Goal: Task Accomplishment & Management: Manage account settings

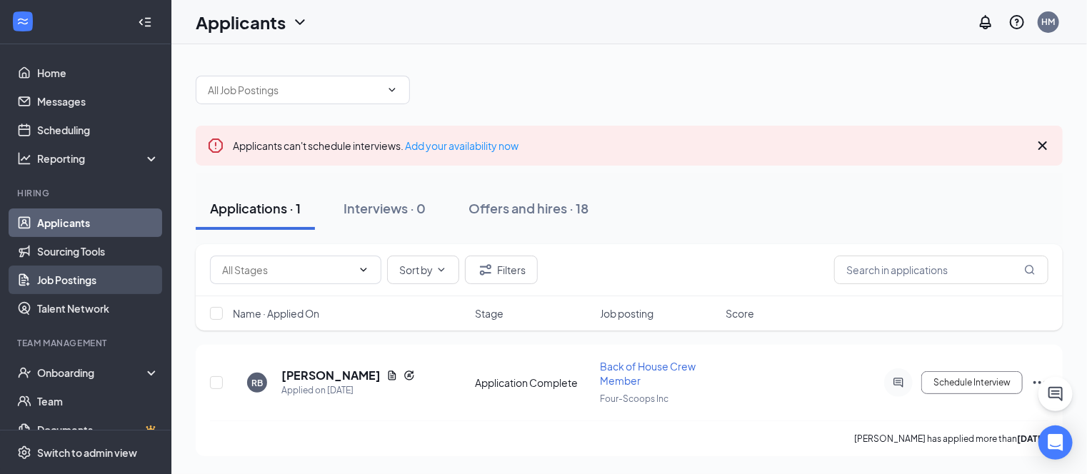
click at [76, 284] on link "Job Postings" at bounding box center [98, 280] width 122 height 29
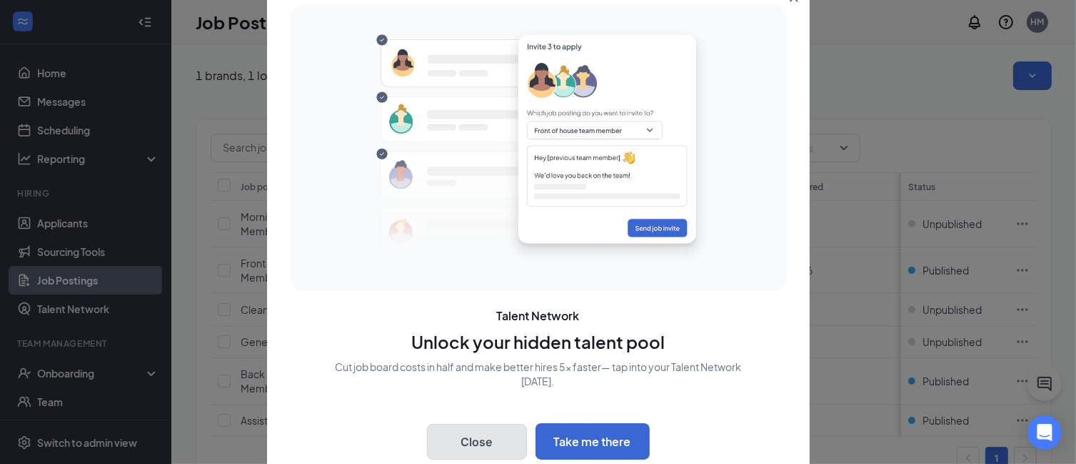
click at [478, 436] on button "Close" at bounding box center [477, 442] width 100 height 36
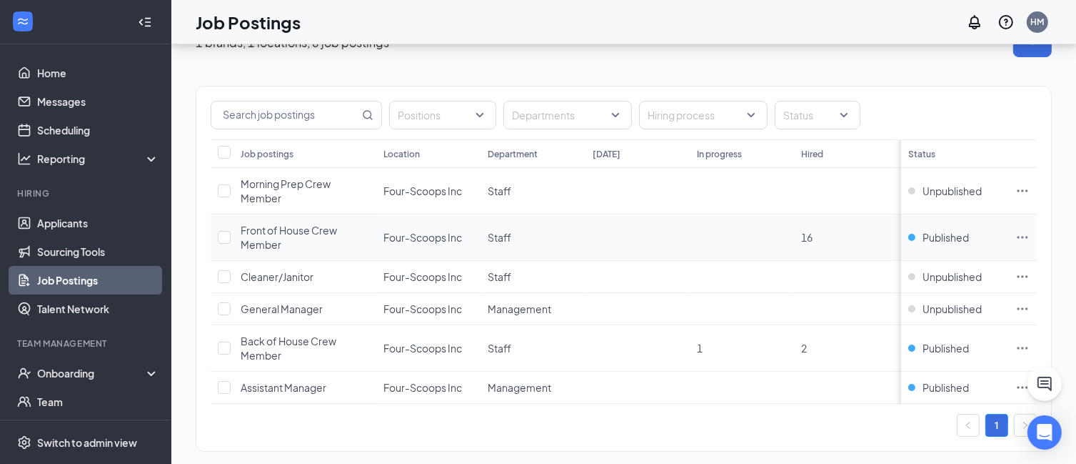
scroll to position [61, 0]
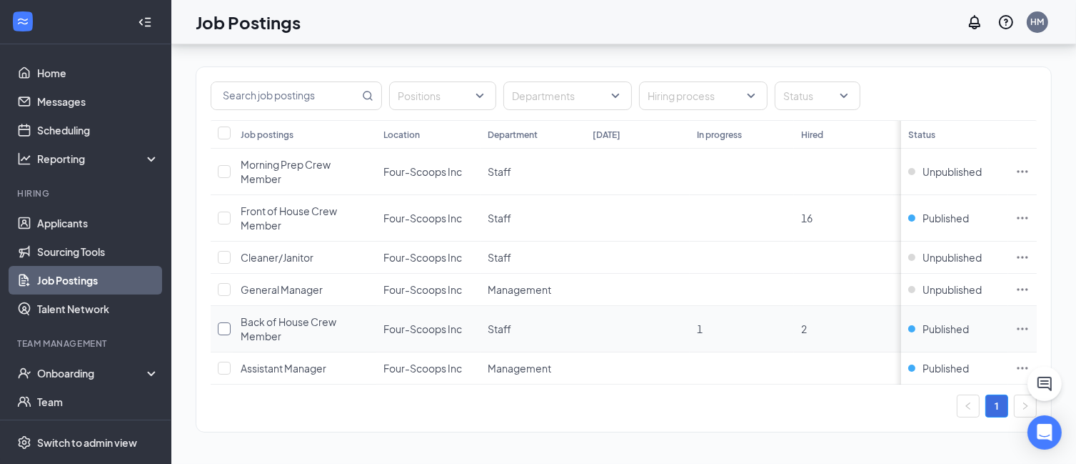
click at [227, 322] on input "checkbox" at bounding box center [224, 328] width 13 height 13
checkbox input "true"
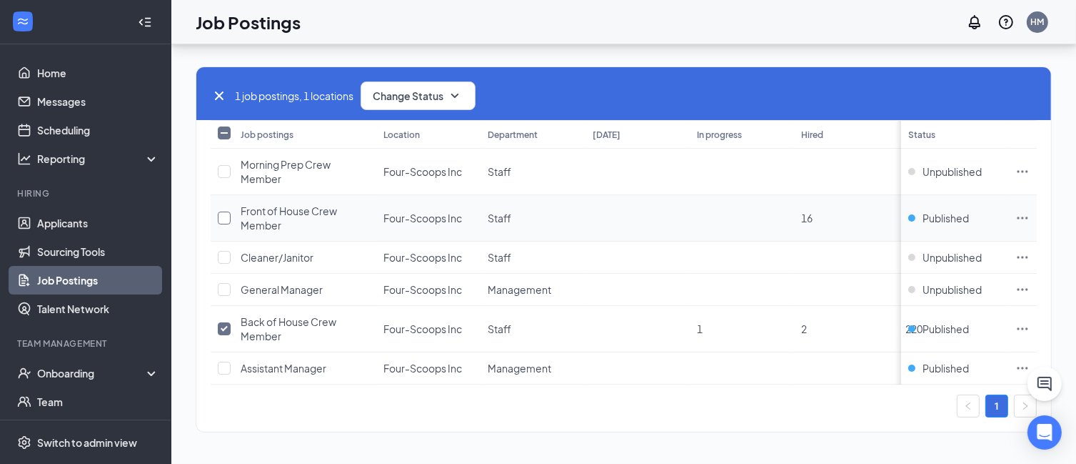
click at [228, 211] on input "checkbox" at bounding box center [224, 217] width 13 height 13
checkbox input "true"
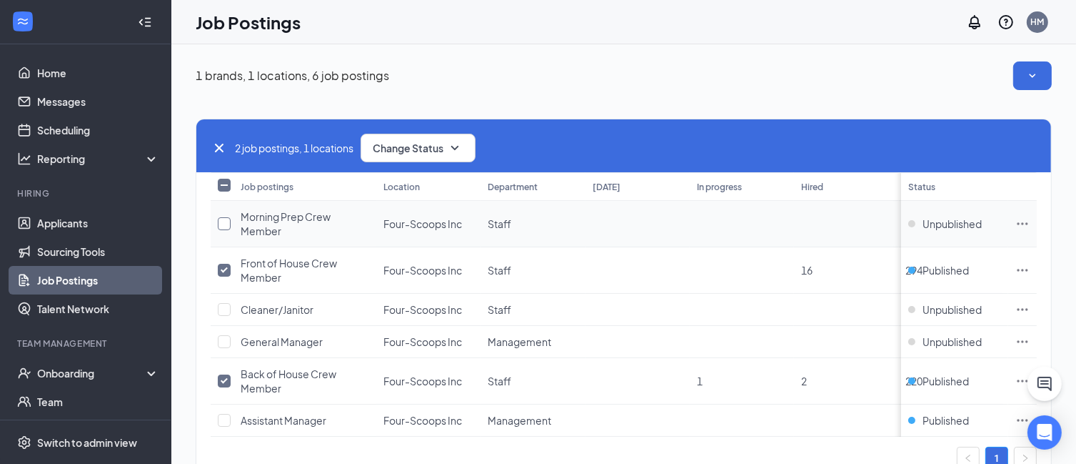
click at [224, 222] on input "checkbox" at bounding box center [224, 223] width 13 height 13
checkbox input "true"
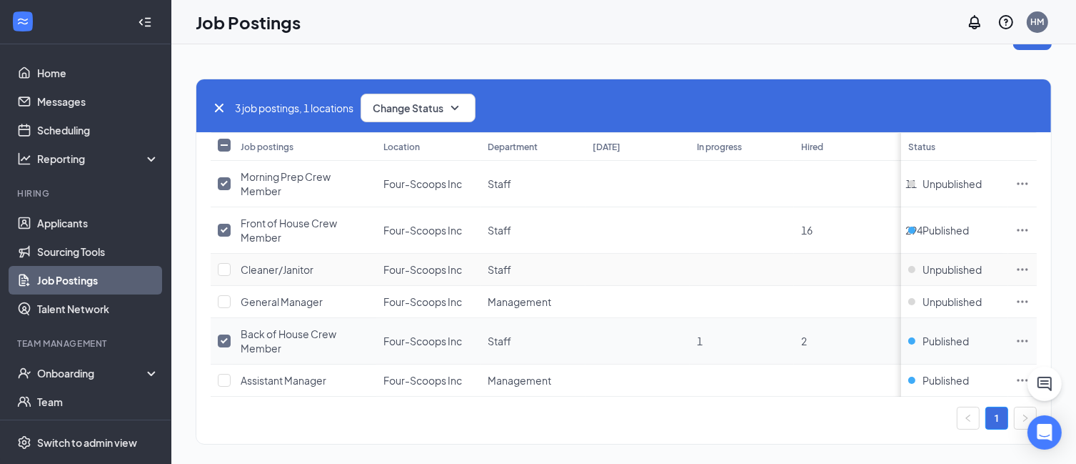
scroll to position [61, 0]
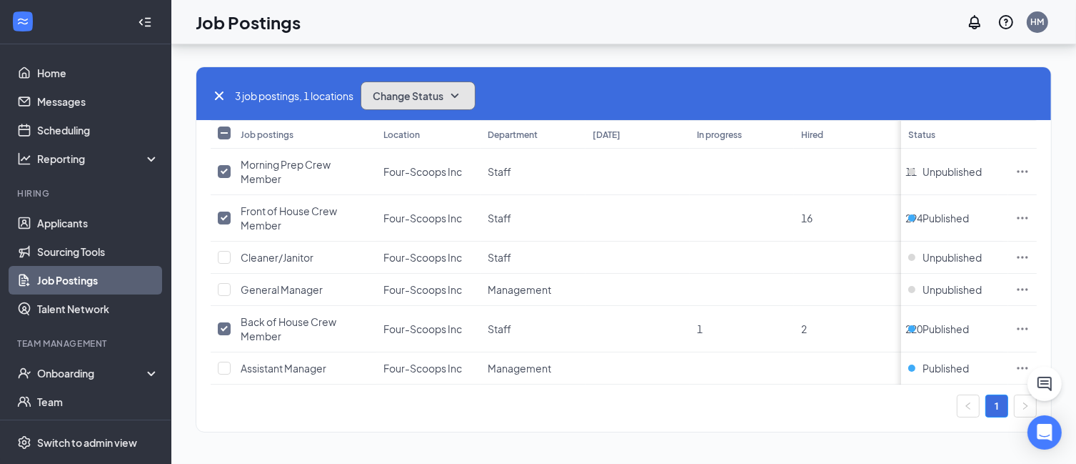
click at [451, 88] on icon "SmallChevronDown" at bounding box center [454, 95] width 17 height 17
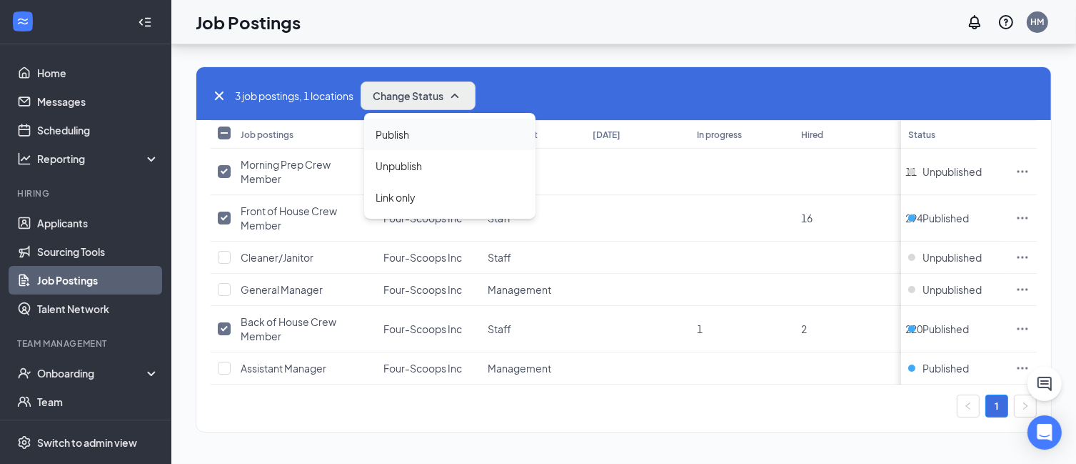
click at [391, 126] on span "Publish" at bounding box center [393, 134] width 34 height 16
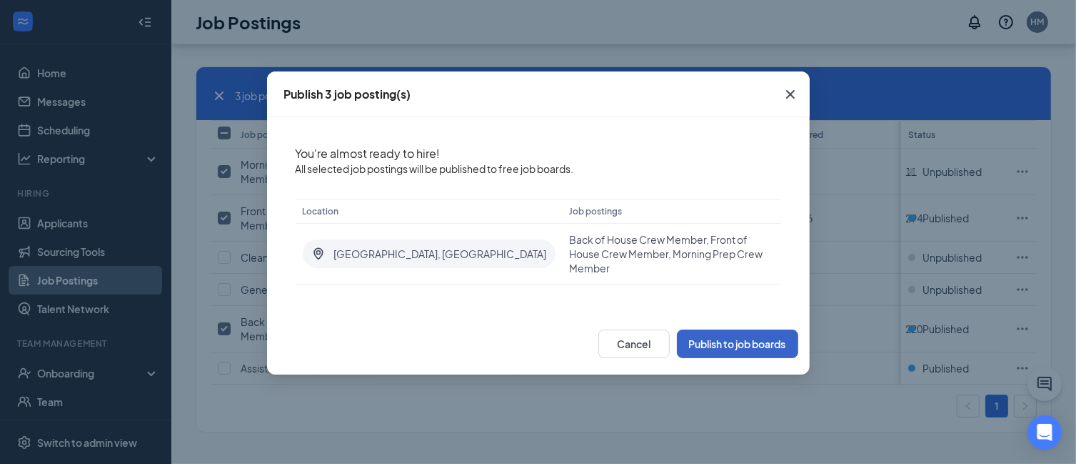
click at [716, 329] on button "Publish to job boards" at bounding box center [737, 343] width 121 height 29
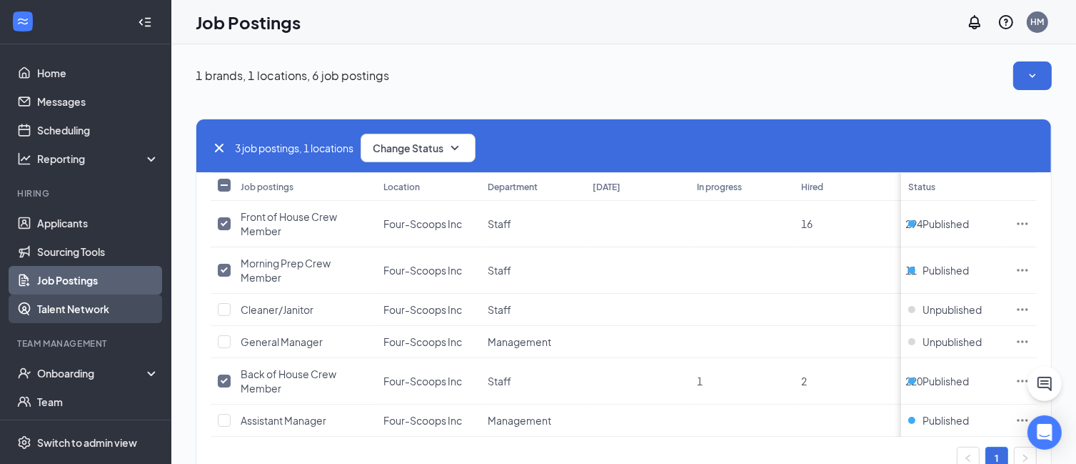
click at [78, 314] on link "Talent Network" at bounding box center [98, 308] width 122 height 29
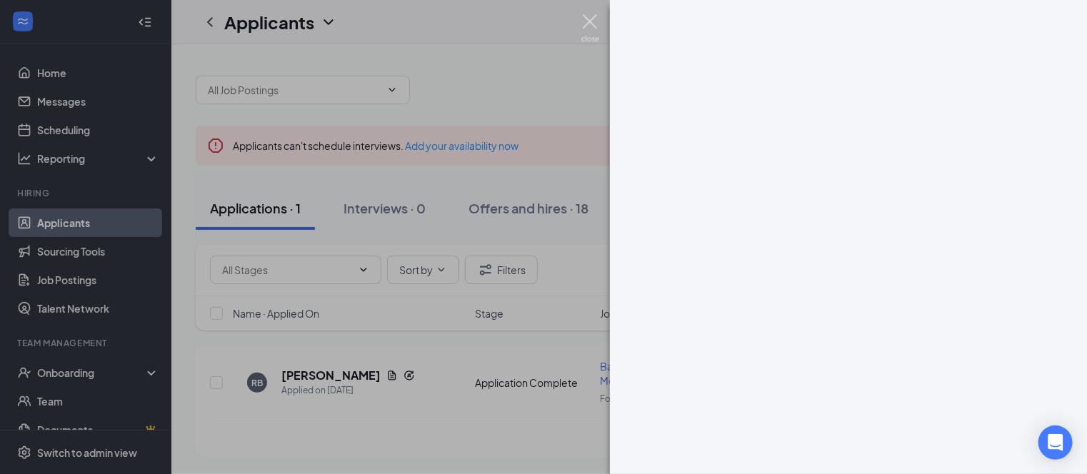
drag, startPoint x: 589, startPoint y: 20, endPoint x: 641, endPoint y: 27, distance: 52.6
click at [589, 20] on img at bounding box center [590, 28] width 18 height 28
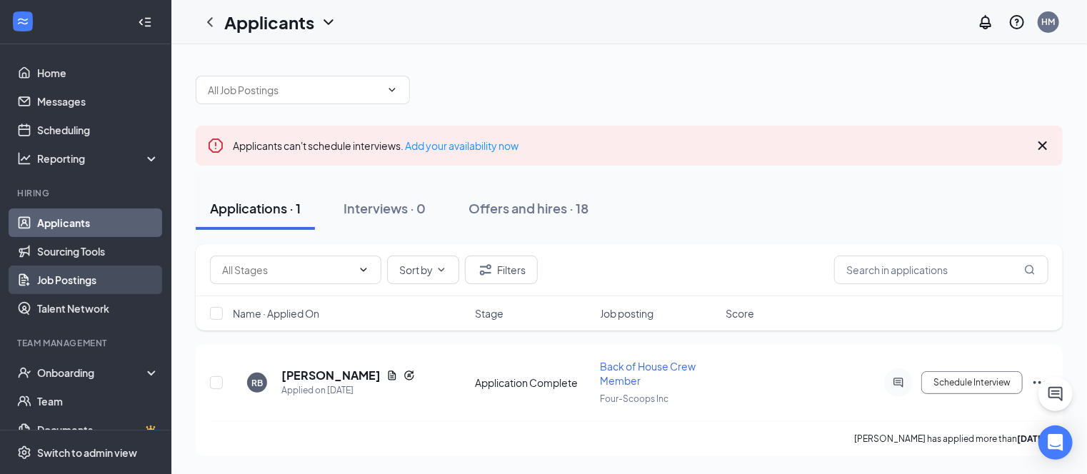
click at [76, 281] on link "Job Postings" at bounding box center [98, 280] width 122 height 29
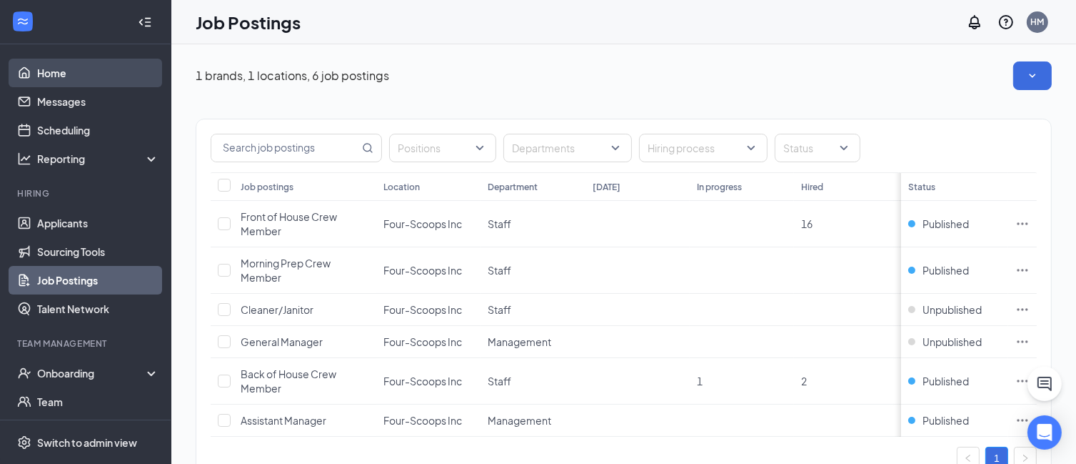
click at [45, 70] on link "Home" at bounding box center [98, 73] width 122 height 29
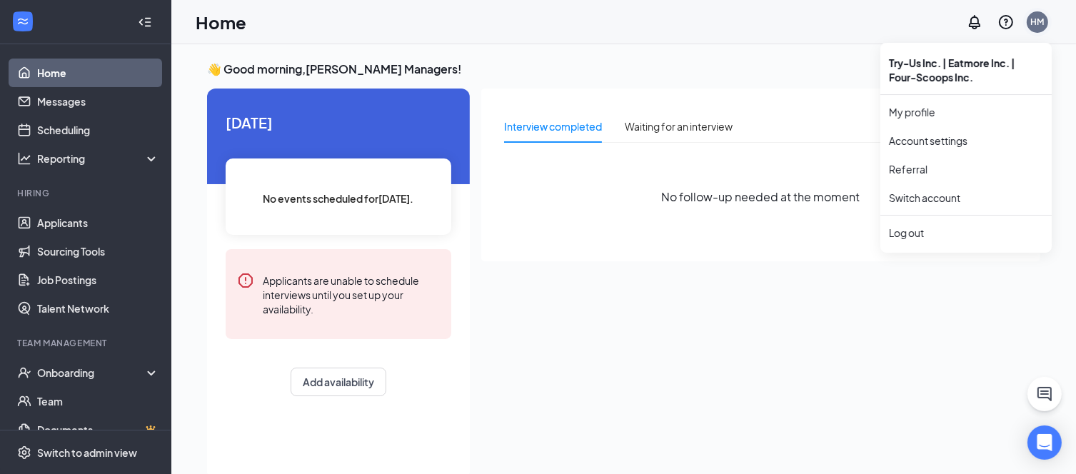
click at [1035, 23] on div "HM" at bounding box center [1038, 22] width 14 height 12
click at [919, 234] on div "Log out" at bounding box center [966, 233] width 154 height 14
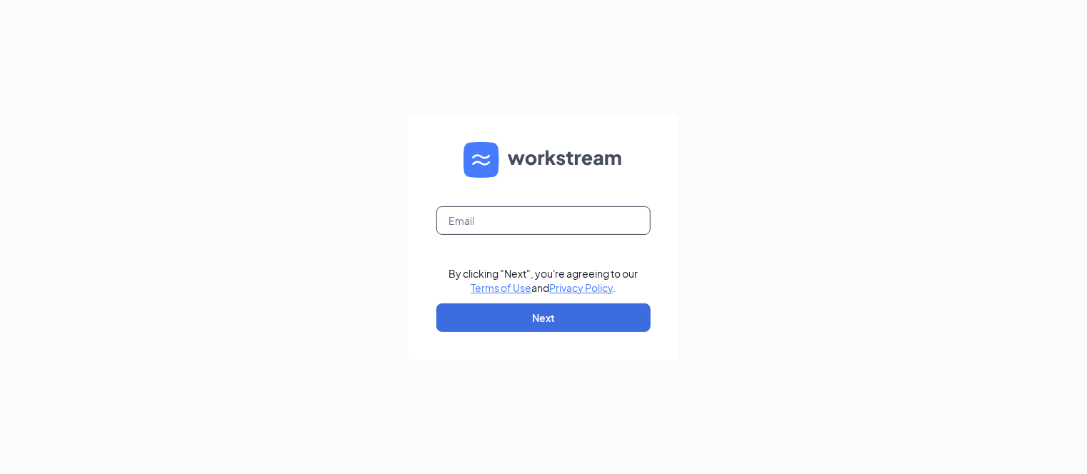
click at [543, 221] on input "text" at bounding box center [543, 220] width 214 height 29
type input "managers@masonstculvers.com"
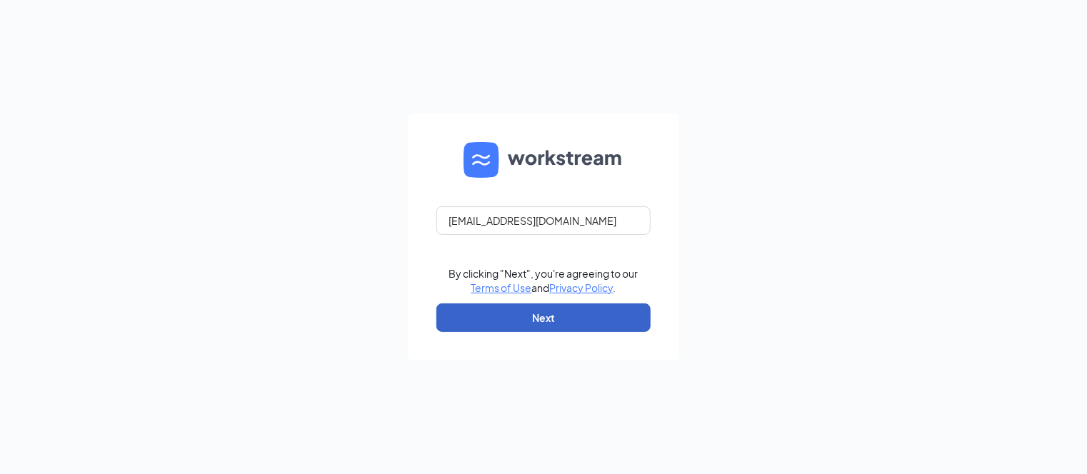
click at [548, 324] on button "Next" at bounding box center [543, 318] width 214 height 29
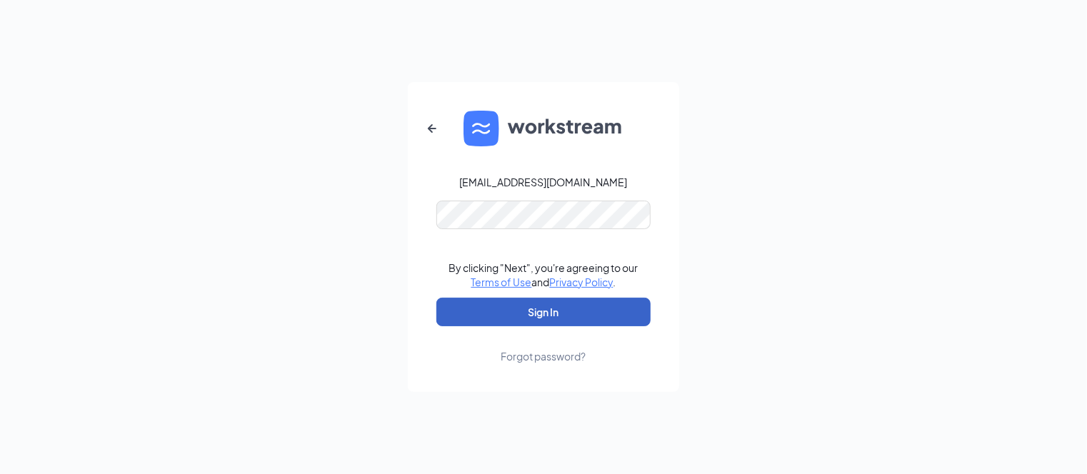
click at [560, 306] on button "Sign In" at bounding box center [543, 312] width 214 height 29
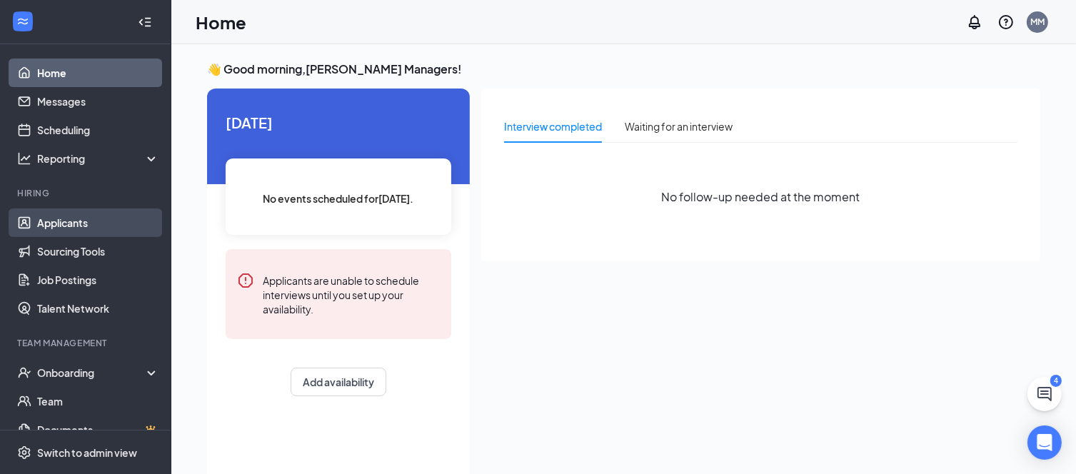
click at [71, 222] on link "Applicants" at bounding box center [98, 223] width 122 height 29
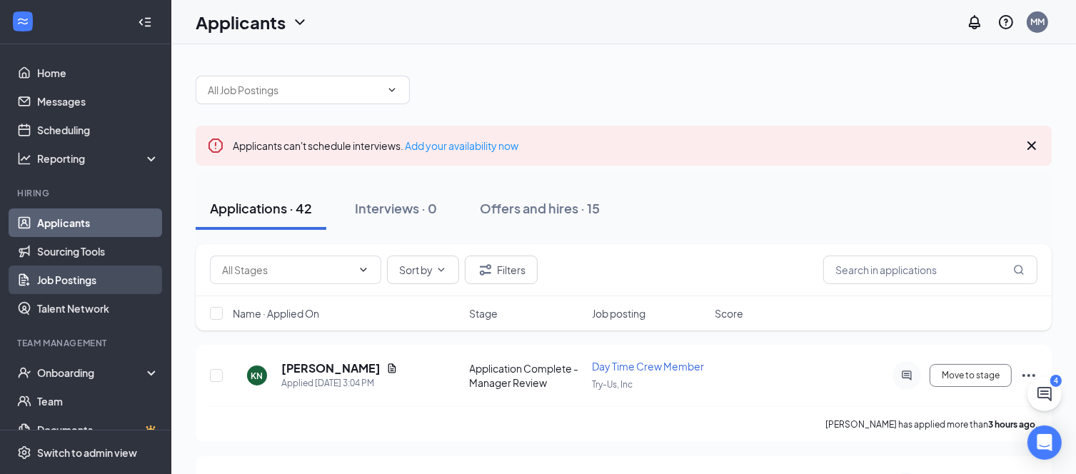
click at [82, 280] on link "Job Postings" at bounding box center [98, 280] width 122 height 29
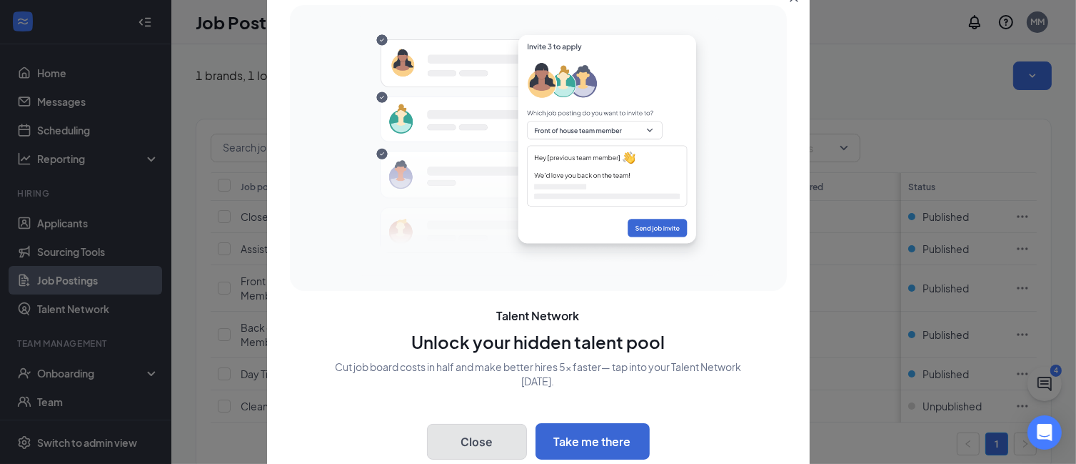
click at [474, 442] on button "Close" at bounding box center [477, 442] width 100 height 36
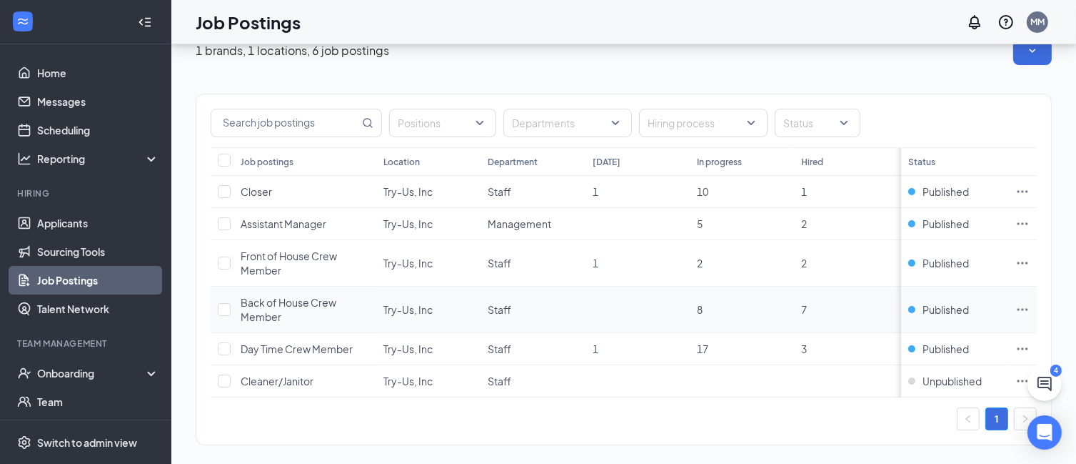
scroll to position [46, 0]
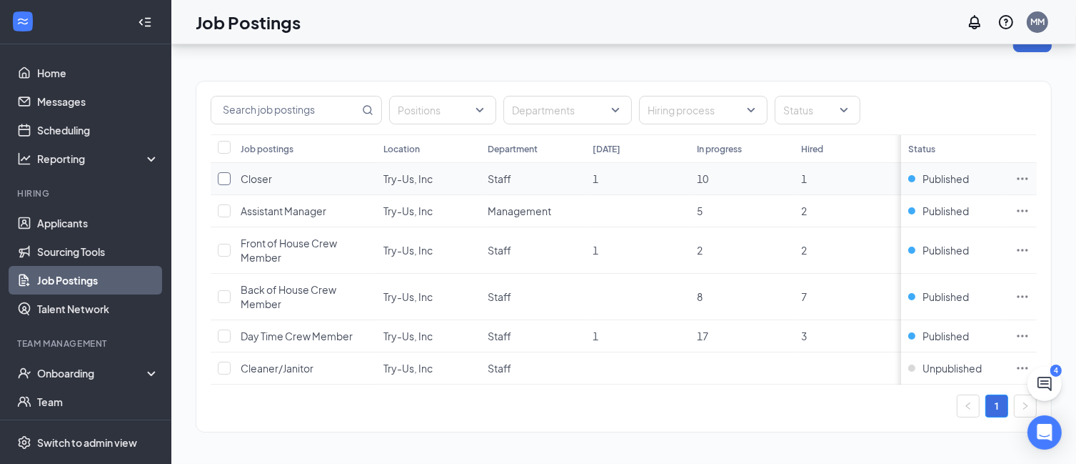
click at [226, 172] on input "checkbox" at bounding box center [224, 178] width 13 height 13
checkbox input "true"
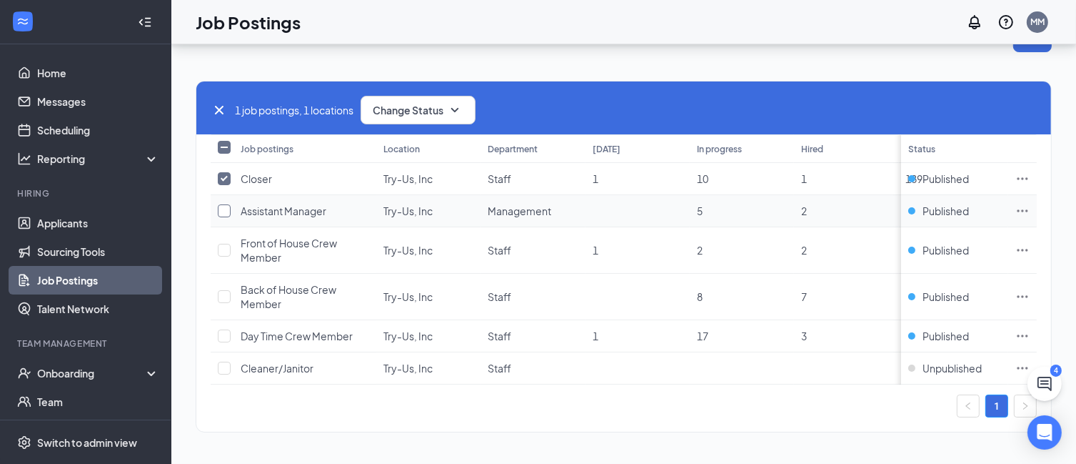
click at [224, 204] on input "checkbox" at bounding box center [224, 210] width 13 height 13
checkbox input "true"
click at [226, 244] on input "checkbox" at bounding box center [224, 250] width 13 height 13
checkbox input "true"
click at [221, 290] on input "checkbox" at bounding box center [224, 296] width 13 height 13
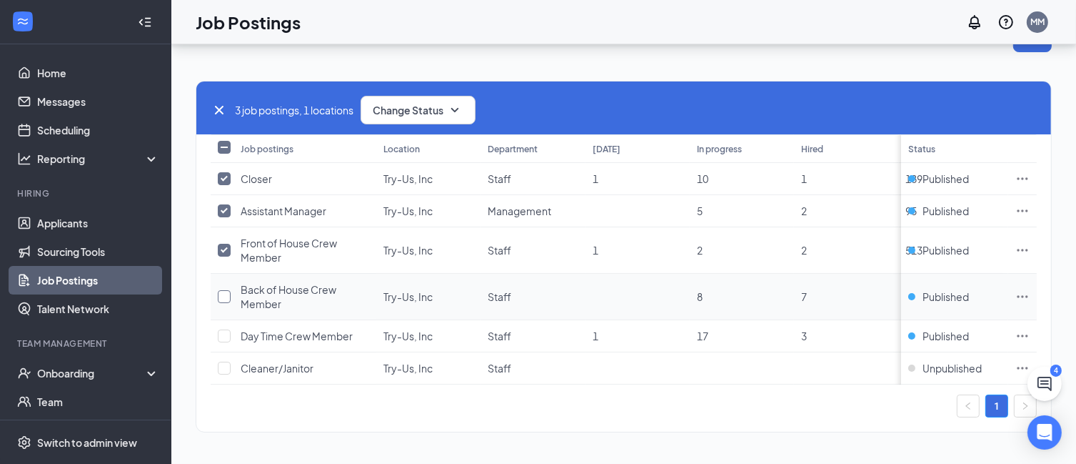
checkbox input "true"
click at [226, 329] on input "checkbox" at bounding box center [224, 335] width 13 height 13
checkbox input "true"
click at [456, 101] on icon "SmallChevronDown" at bounding box center [454, 109] width 17 height 17
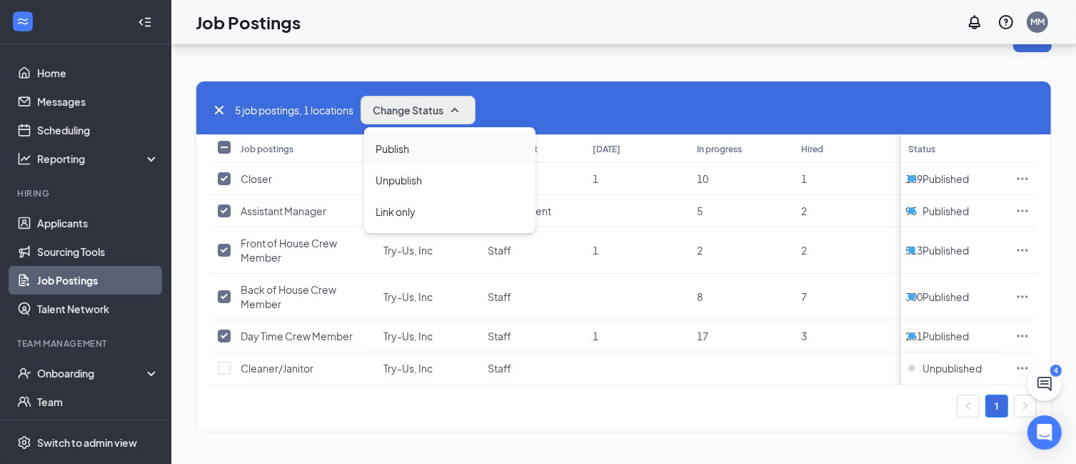
click at [421, 146] on div "Publish" at bounding box center [449, 148] width 171 height 31
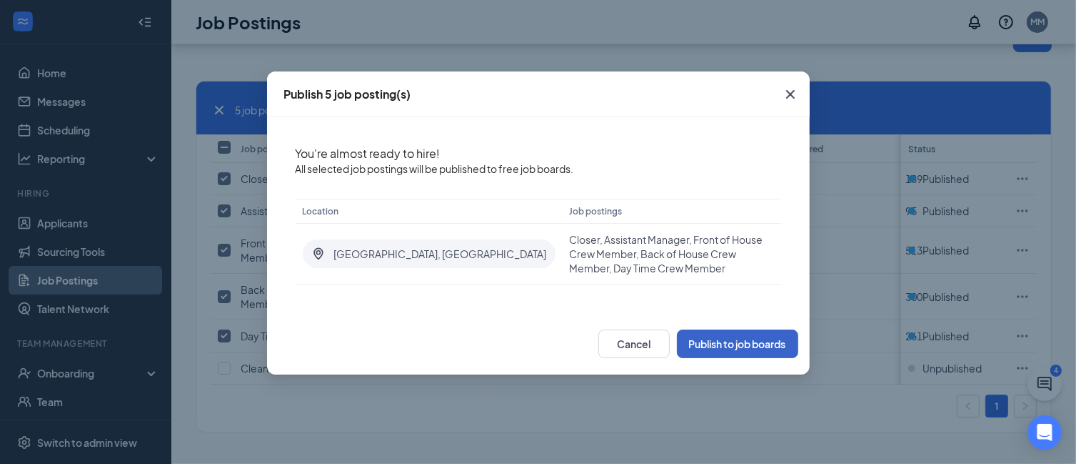
click at [721, 331] on button "Publish to job boards" at bounding box center [737, 343] width 121 height 29
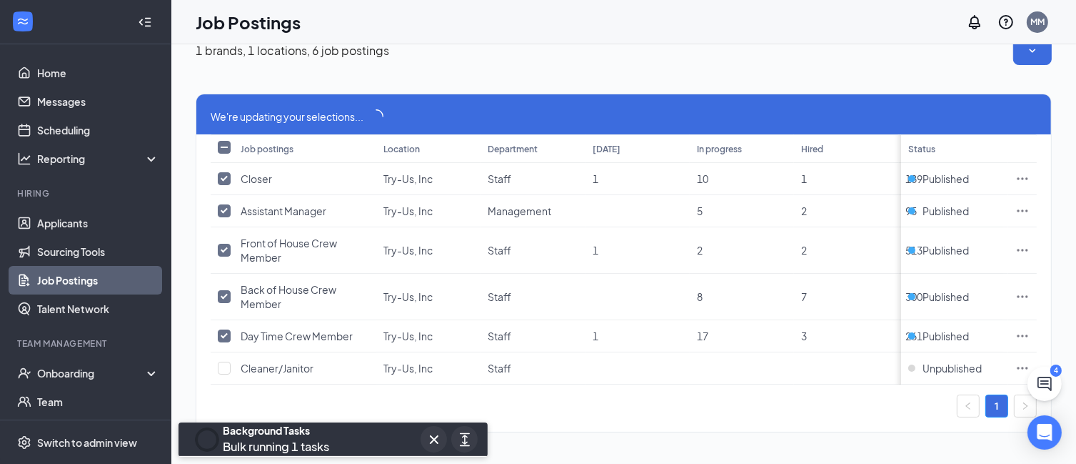
scroll to position [34, 0]
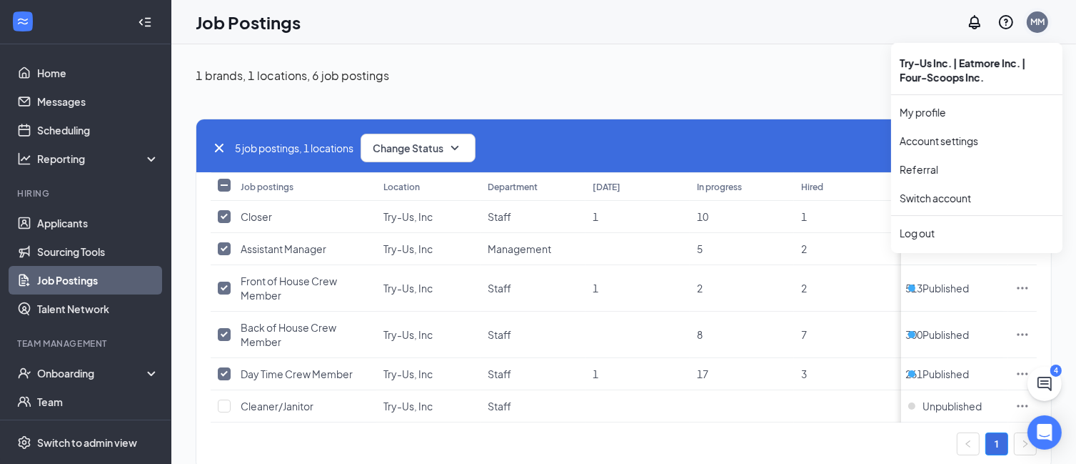
click at [1045, 28] on div "MM" at bounding box center [1038, 22] width 14 height 12
click at [927, 234] on div "Log out" at bounding box center [977, 233] width 154 height 14
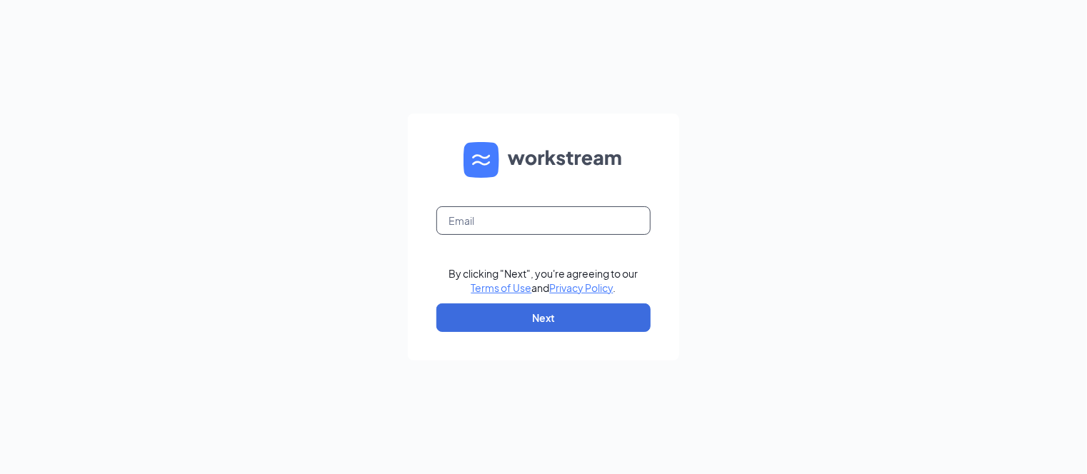
click at [534, 221] on input "text" at bounding box center [543, 220] width 214 height 29
type input "[EMAIL_ADDRESS][DOMAIN_NAME]"
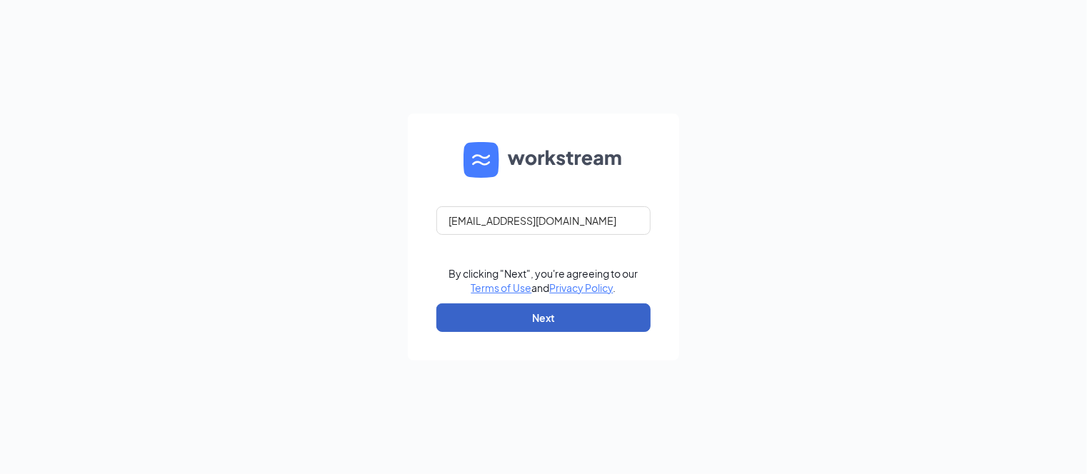
click at [549, 316] on button "Next" at bounding box center [543, 318] width 214 height 29
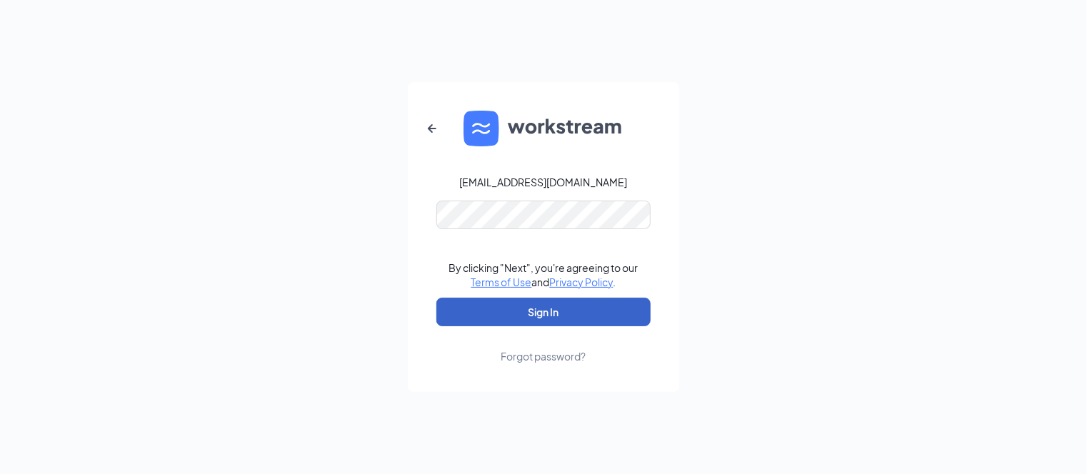
click at [547, 315] on button "Sign In" at bounding box center [543, 312] width 214 height 29
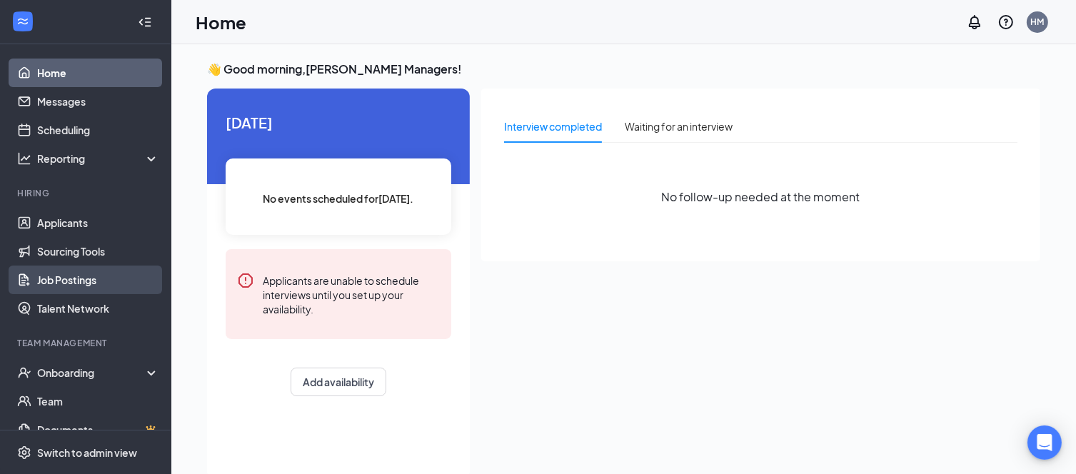
click at [79, 281] on link "Job Postings" at bounding box center [98, 280] width 122 height 29
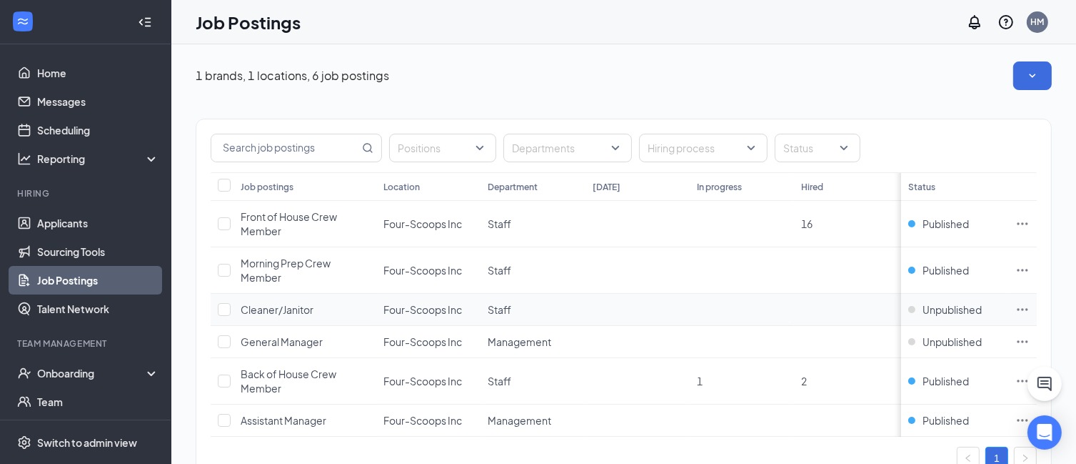
scroll to position [61, 0]
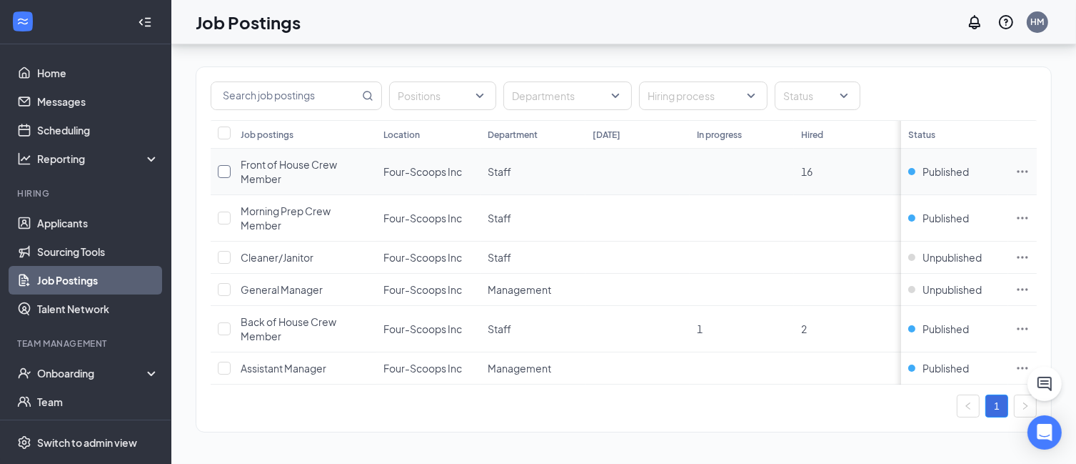
click at [224, 165] on input "checkbox" at bounding box center [224, 171] width 13 height 13
checkbox input "true"
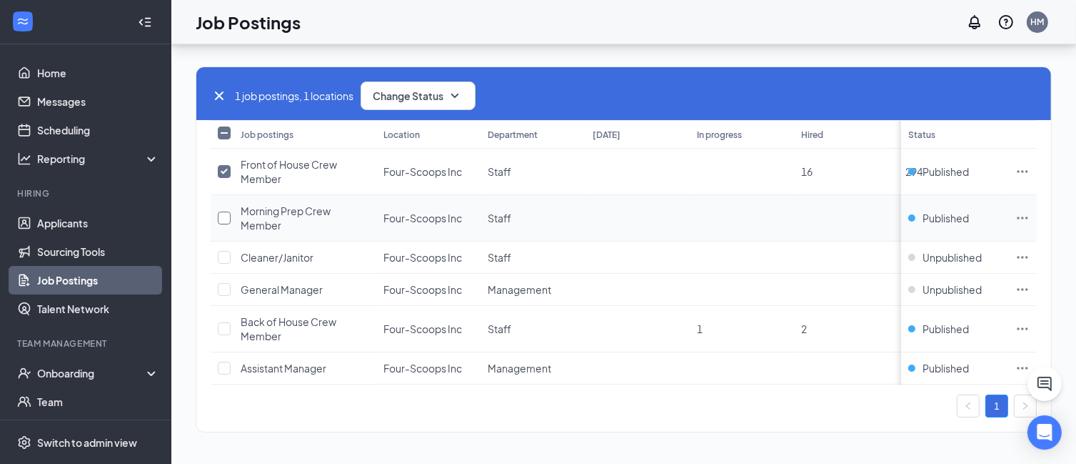
click at [226, 211] on input "checkbox" at bounding box center [224, 217] width 13 height 13
checkbox input "true"
click at [226, 322] on input "checkbox" at bounding box center [224, 328] width 13 height 13
checkbox input "true"
click at [229, 361] on input "checkbox" at bounding box center [224, 367] width 13 height 13
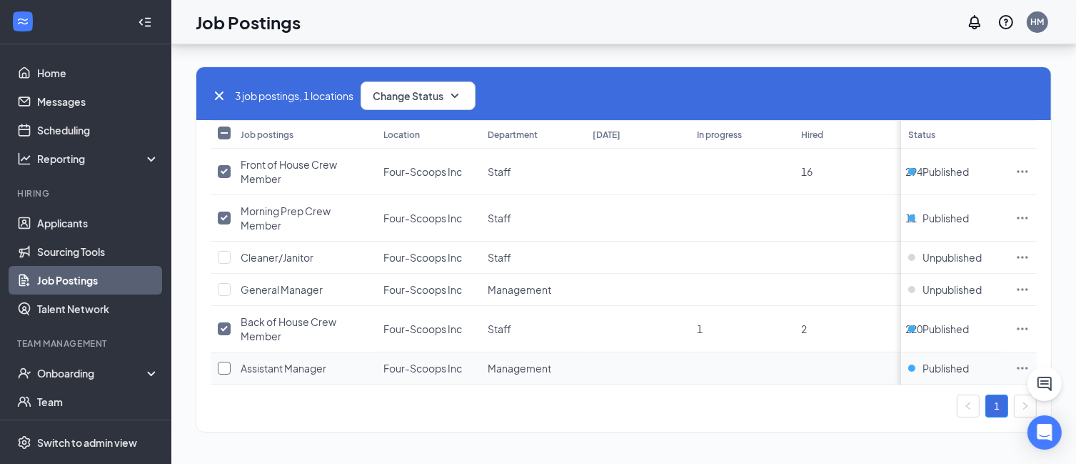
checkbox input "true"
click at [464, 87] on icon "SmallChevronDown" at bounding box center [454, 95] width 17 height 17
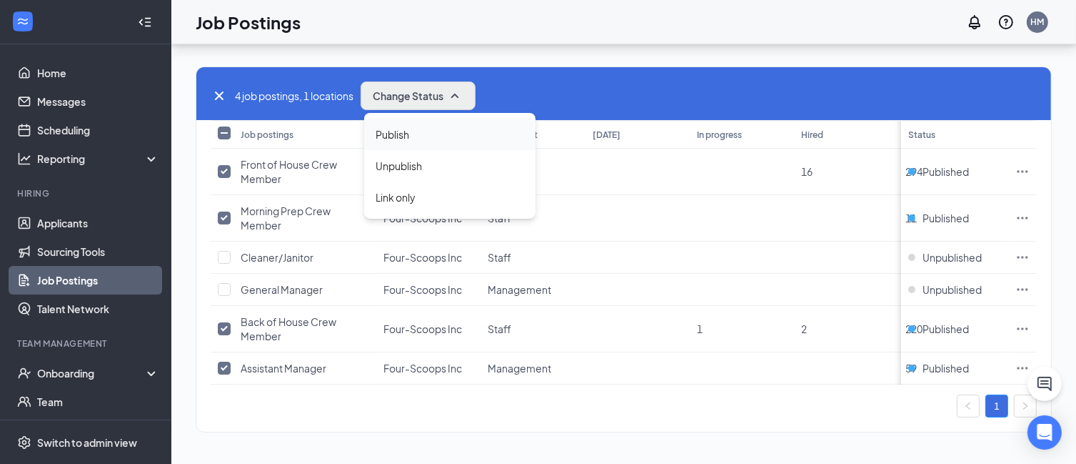
click at [422, 126] on div "Publish" at bounding box center [449, 134] width 171 height 31
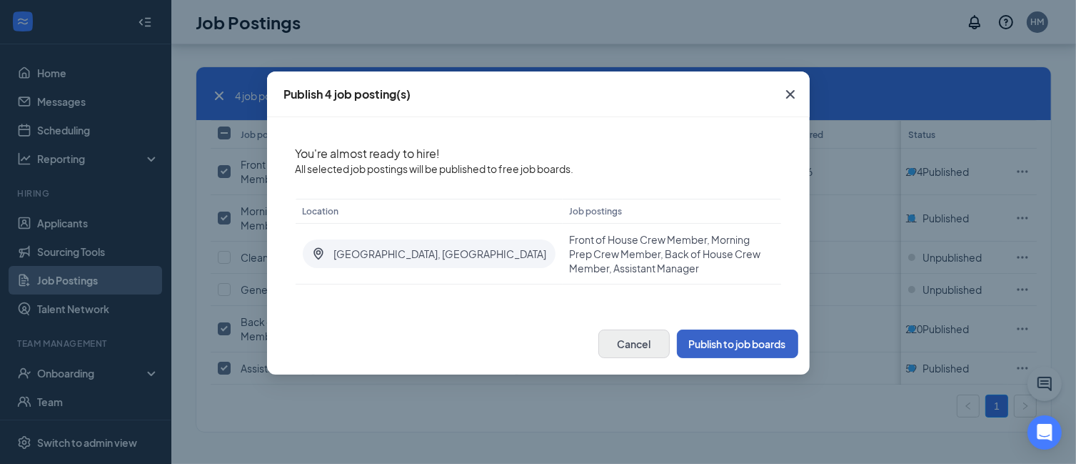
click at [707, 334] on button "Publish to job boards" at bounding box center [737, 343] width 121 height 29
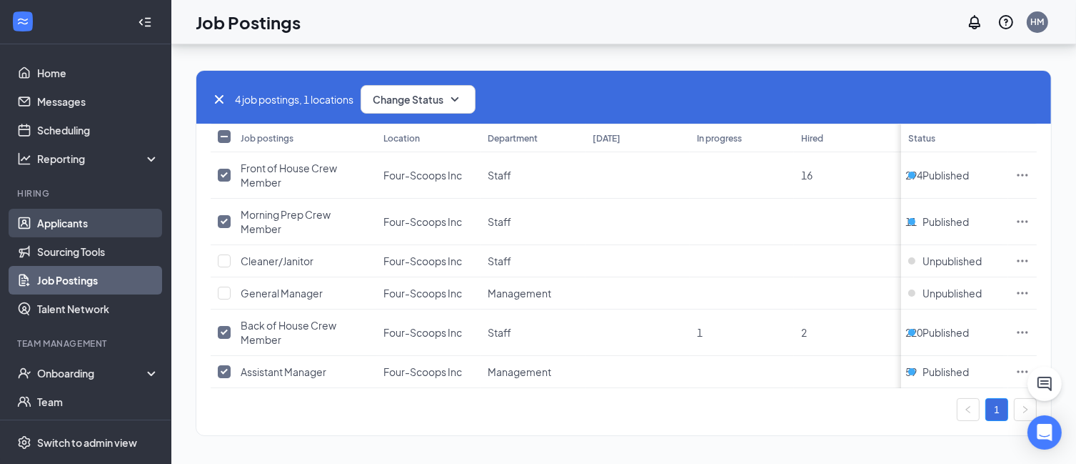
click at [45, 225] on link "Applicants" at bounding box center [98, 223] width 122 height 29
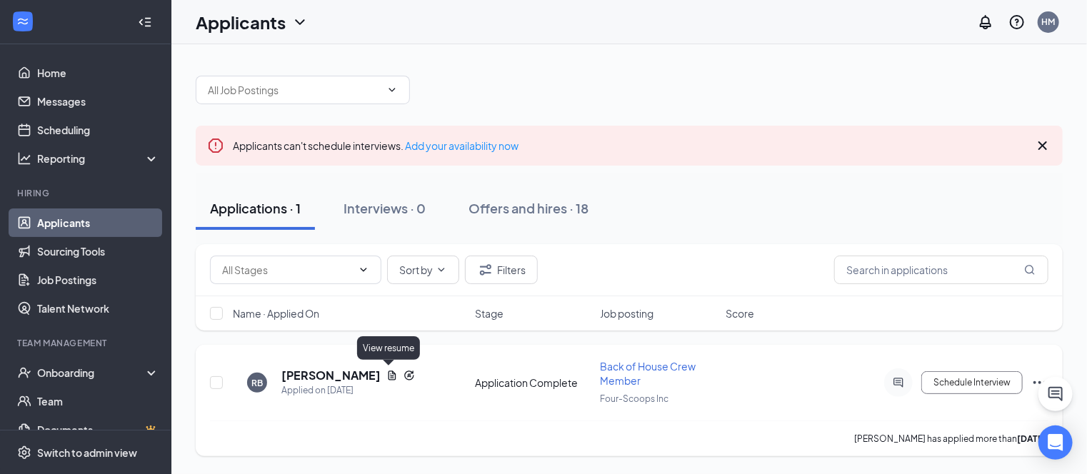
click at [386, 374] on icon "Document" at bounding box center [391, 375] width 11 height 11
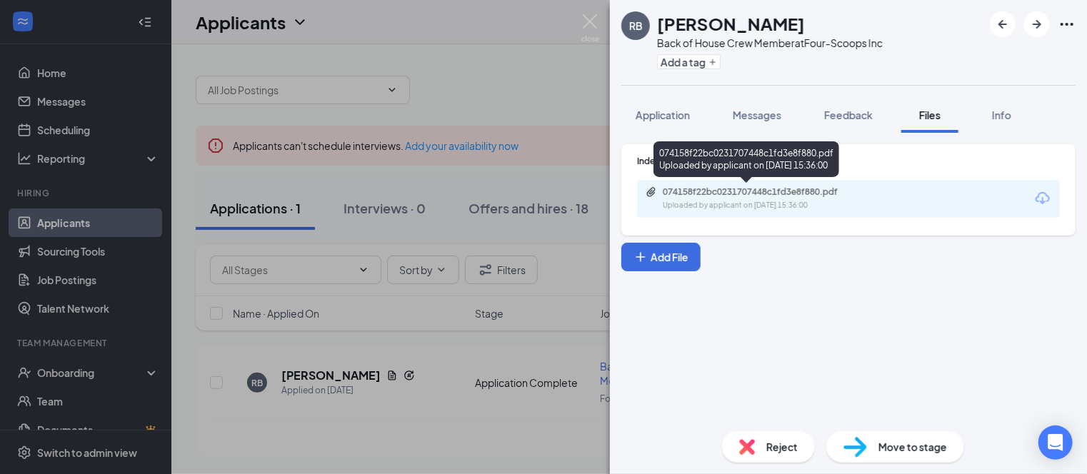
click at [741, 211] on div "Uploaded by applicant on Oct 10, 2025 at 15:36:00" at bounding box center [770, 205] width 214 height 11
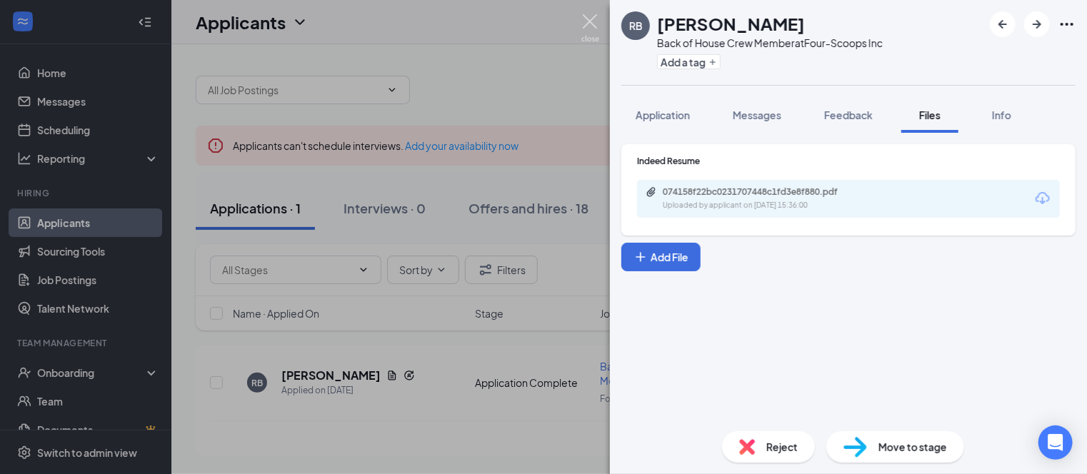
click at [589, 19] on img at bounding box center [590, 28] width 18 height 28
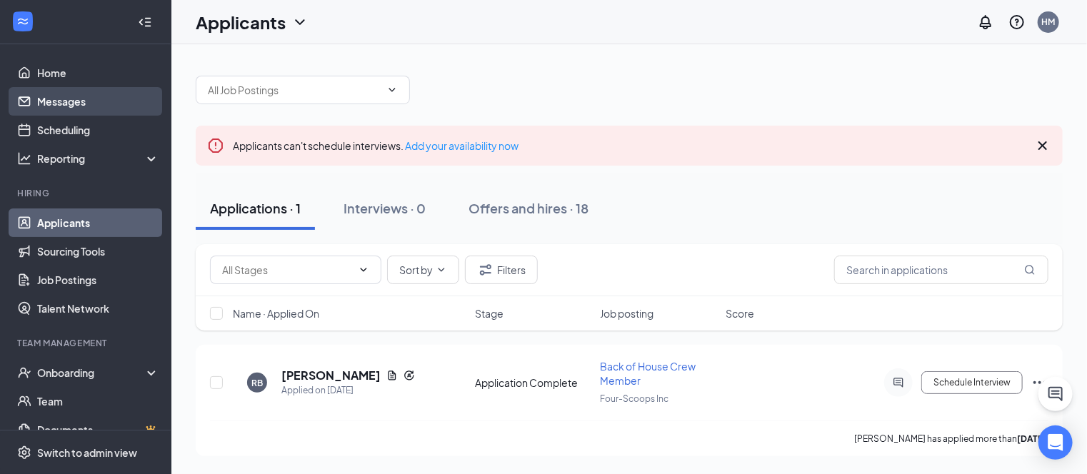
click at [53, 101] on link "Messages" at bounding box center [98, 101] width 122 height 29
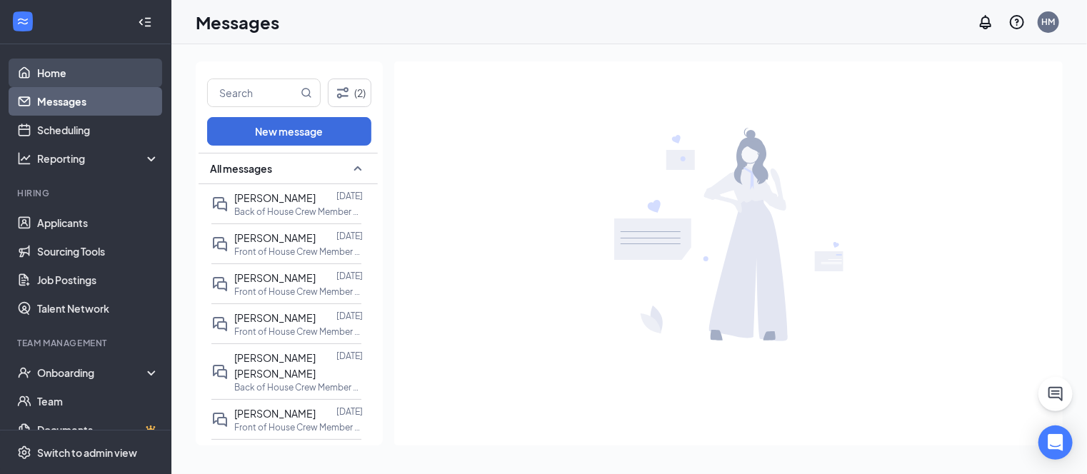
click at [48, 74] on link "Home" at bounding box center [98, 73] width 122 height 29
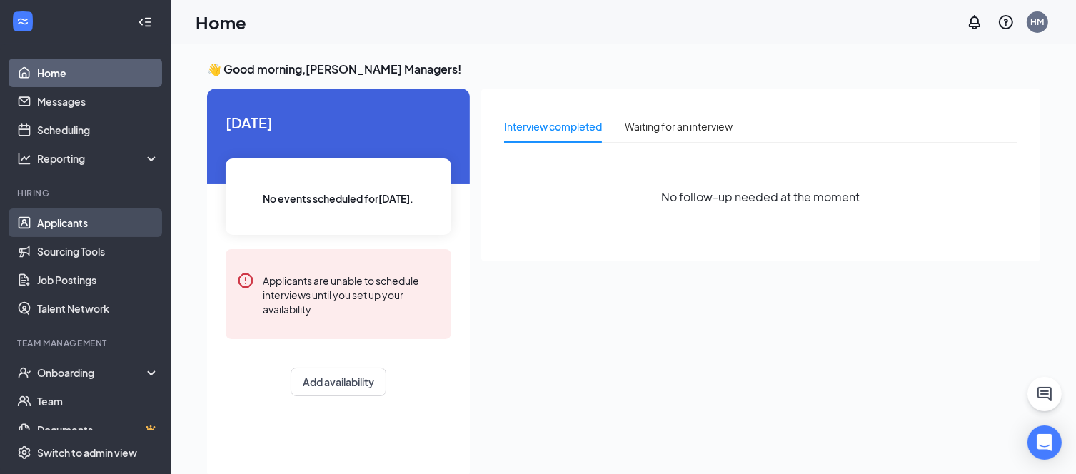
click at [66, 224] on link "Applicants" at bounding box center [98, 223] width 122 height 29
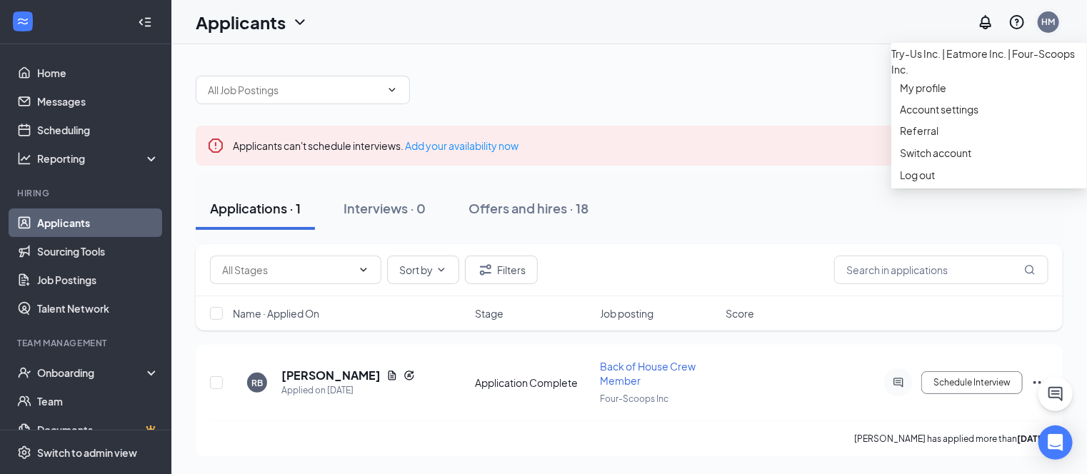
click at [1048, 28] on div "HM" at bounding box center [1048, 21] width 21 height 21
click at [940, 182] on div "Log out" at bounding box center [989, 175] width 179 height 14
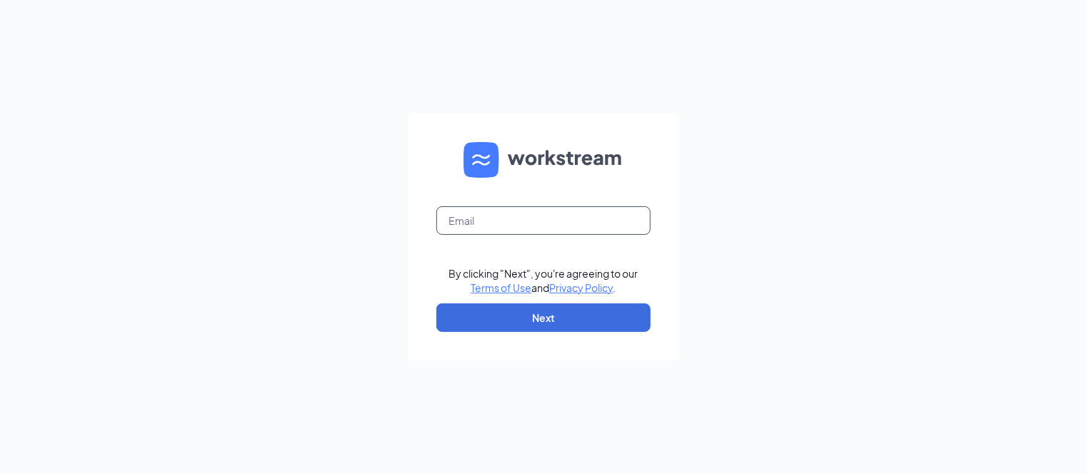
click at [553, 220] on input "text" at bounding box center [543, 220] width 214 height 29
type input "[EMAIL_ADDRESS][DOMAIN_NAME]"
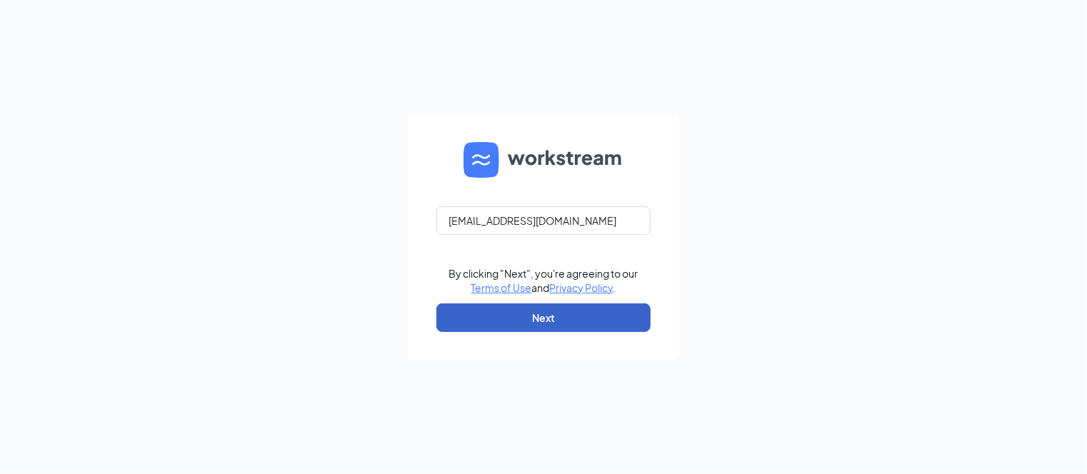
click at [554, 315] on button "Next" at bounding box center [543, 318] width 214 height 29
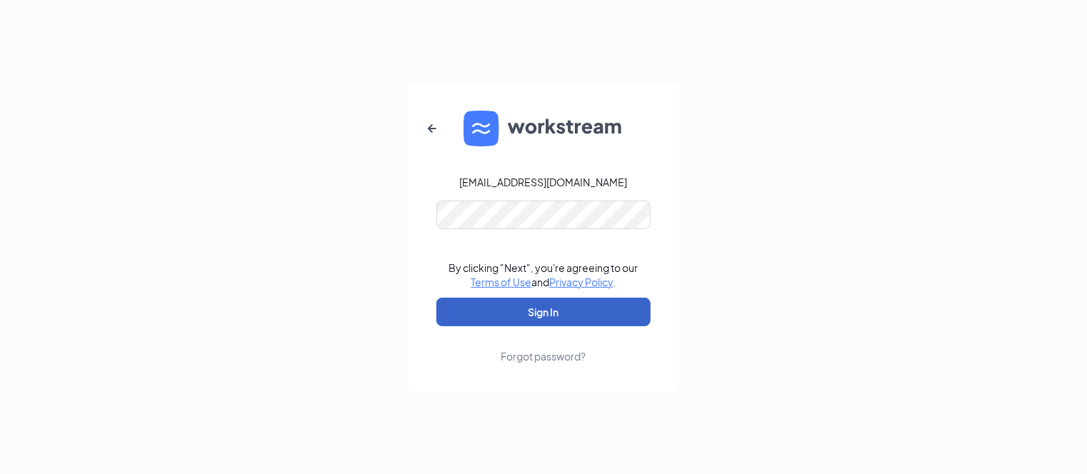
click at [553, 311] on button "Sign In" at bounding box center [543, 312] width 214 height 29
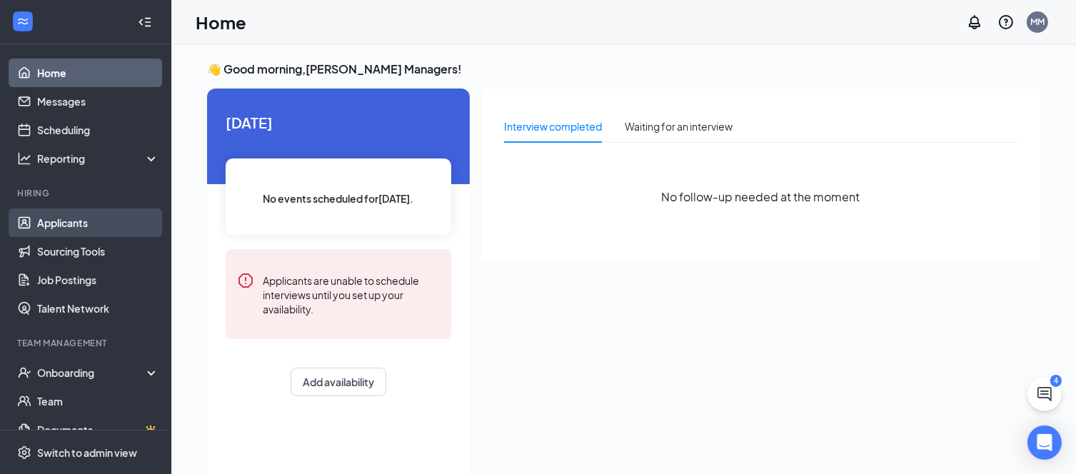
click at [79, 228] on link "Applicants" at bounding box center [98, 223] width 122 height 29
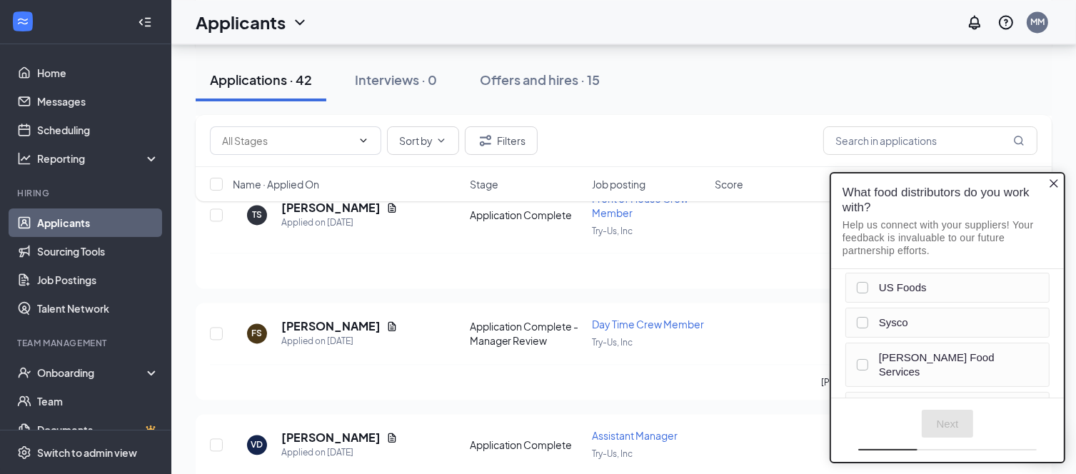
scroll to position [2928, 0]
click at [726, 428] on div "VD [PERSON_NAME] Applied on [DATE] Application Complete Assistant Manager Try-U…" at bounding box center [624, 451] width 828 height 47
click at [1057, 179] on icon "Close button" at bounding box center [1053, 183] width 9 height 9
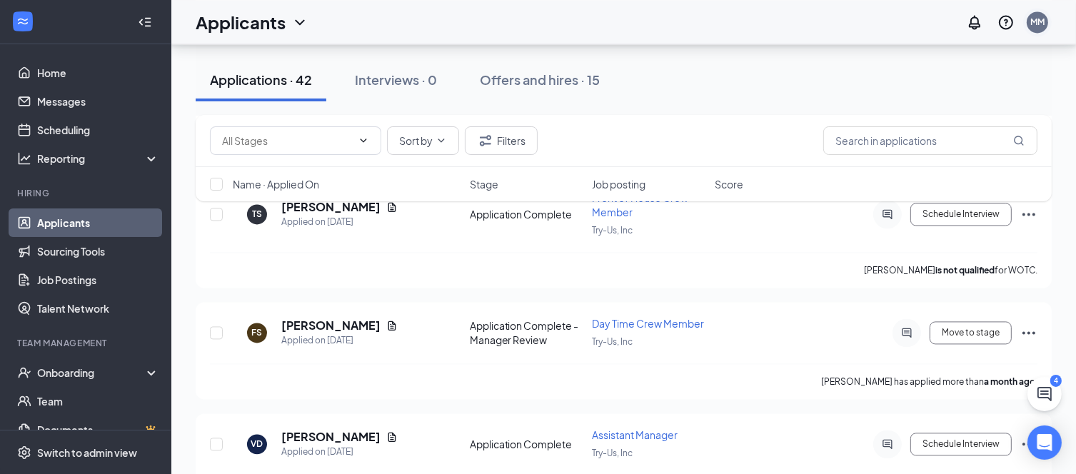
click at [1036, 22] on div "MM" at bounding box center [1038, 22] width 14 height 12
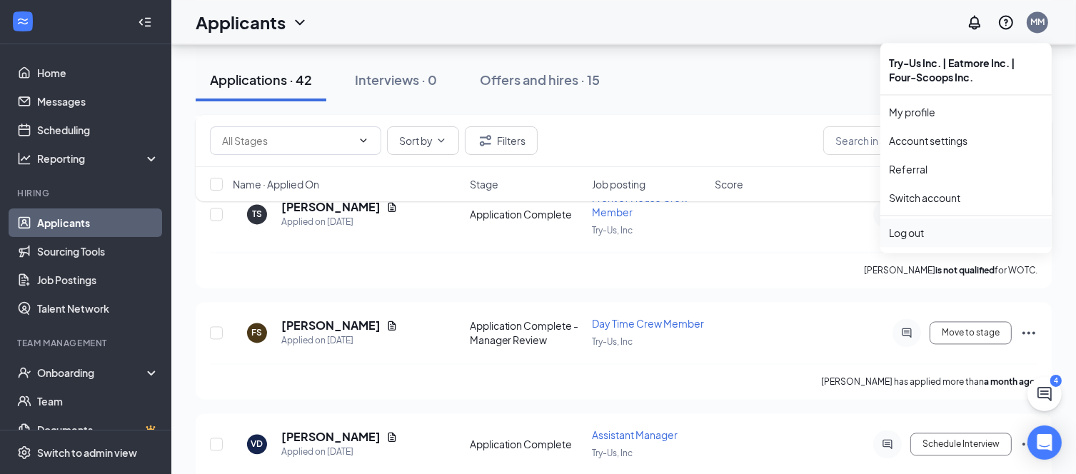
click at [901, 237] on div "Log out" at bounding box center [966, 233] width 154 height 14
